Goal: Transaction & Acquisition: Purchase product/service

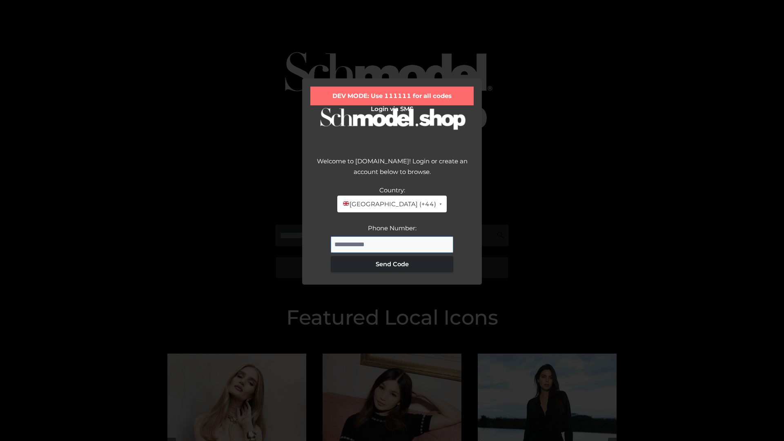
click at [392, 244] on input "Phone Number:" at bounding box center [392, 244] width 122 height 16
type input "**********"
click at [392, 264] on button "Send Code" at bounding box center [392, 264] width 122 height 16
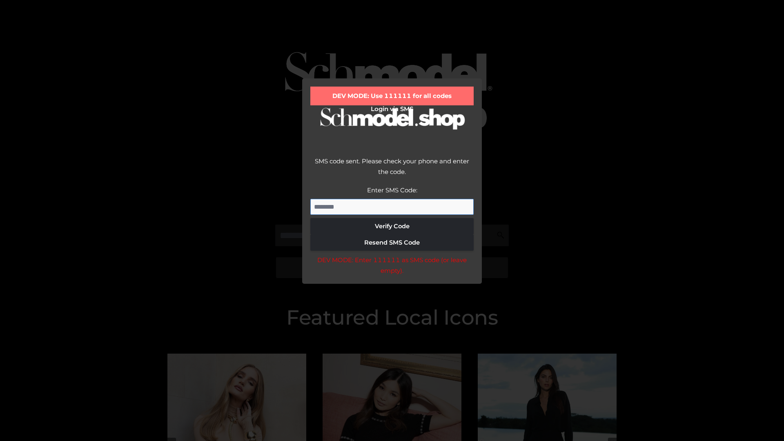
click at [392, 207] on input "Enter SMS Code:" at bounding box center [391, 207] width 163 height 16
type input "******"
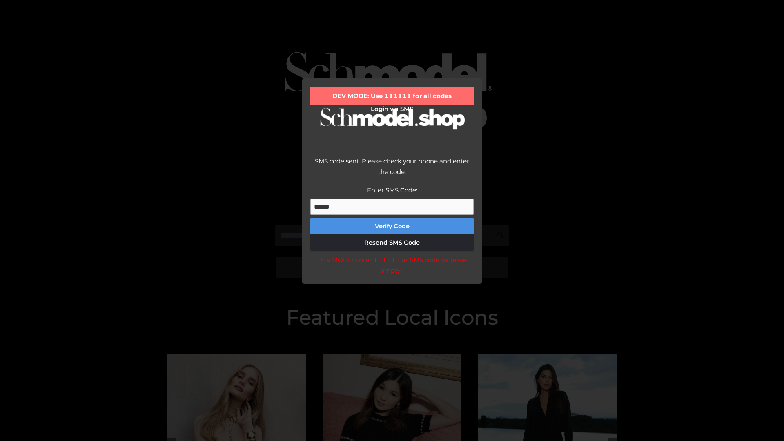
click at [392, 226] on button "Verify Code" at bounding box center [391, 226] width 163 height 16
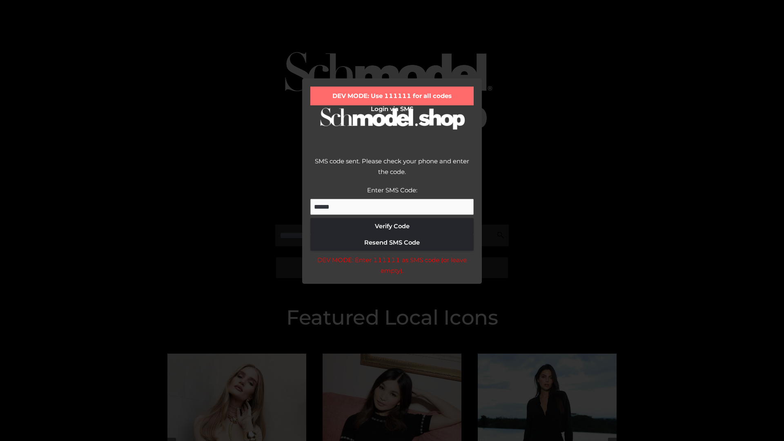
click at [391, 267] on div "DEV MODE: Enter 111111 as SMS code (or leave empty)." at bounding box center [391, 265] width 163 height 21
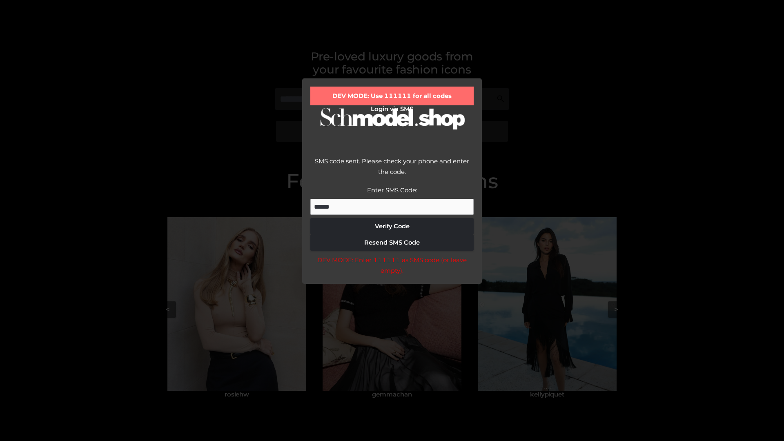
scroll to position [174, 0]
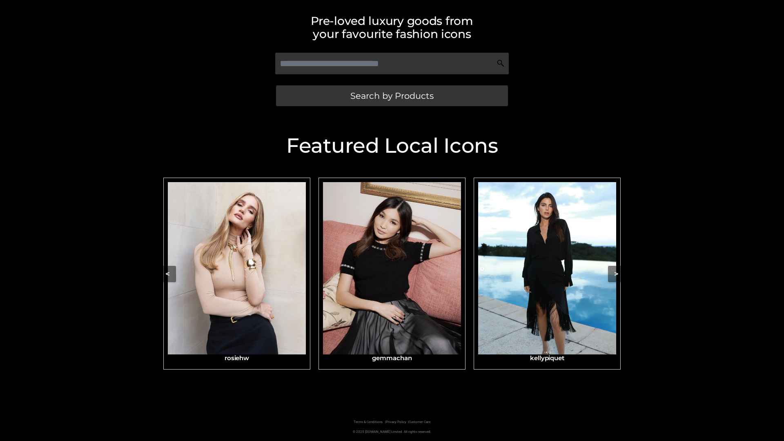
scroll to position [173, 0]
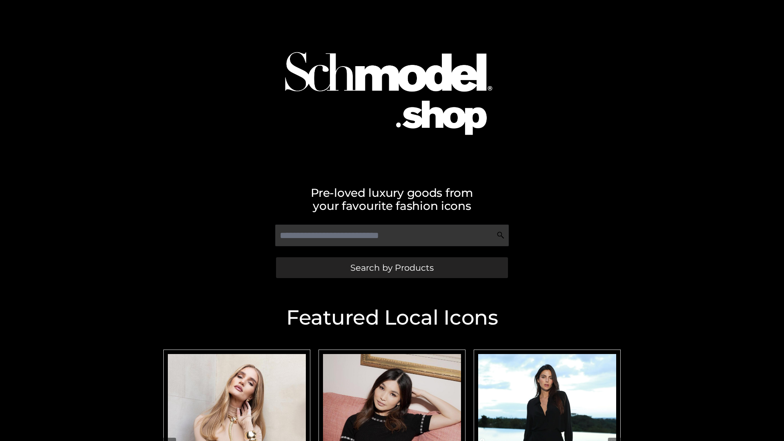
click at [391, 267] on span "Search by Products" at bounding box center [391, 267] width 83 height 9
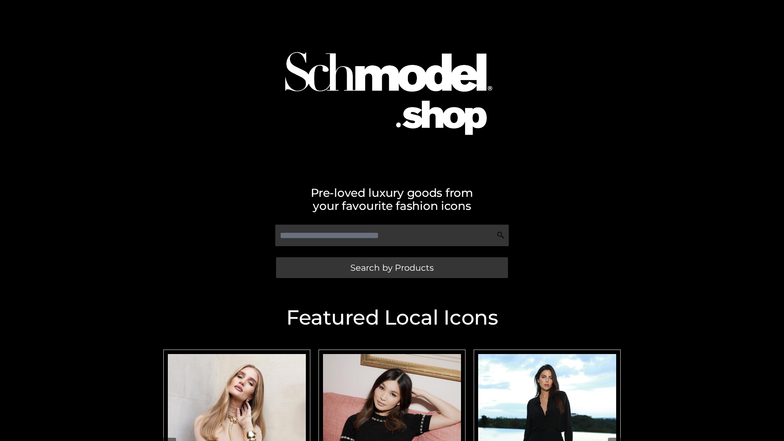
click at [391, 267] on span "Search by Products" at bounding box center [391, 267] width 83 height 9
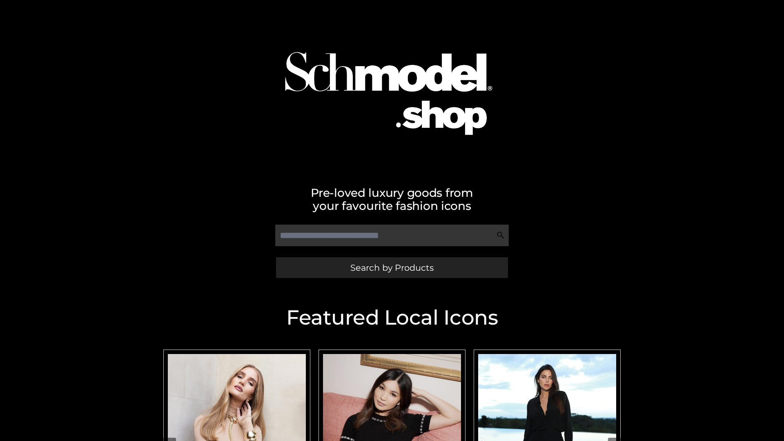
click at [391, 267] on span "Search by Products" at bounding box center [391, 267] width 83 height 9
